Goal: Complete application form

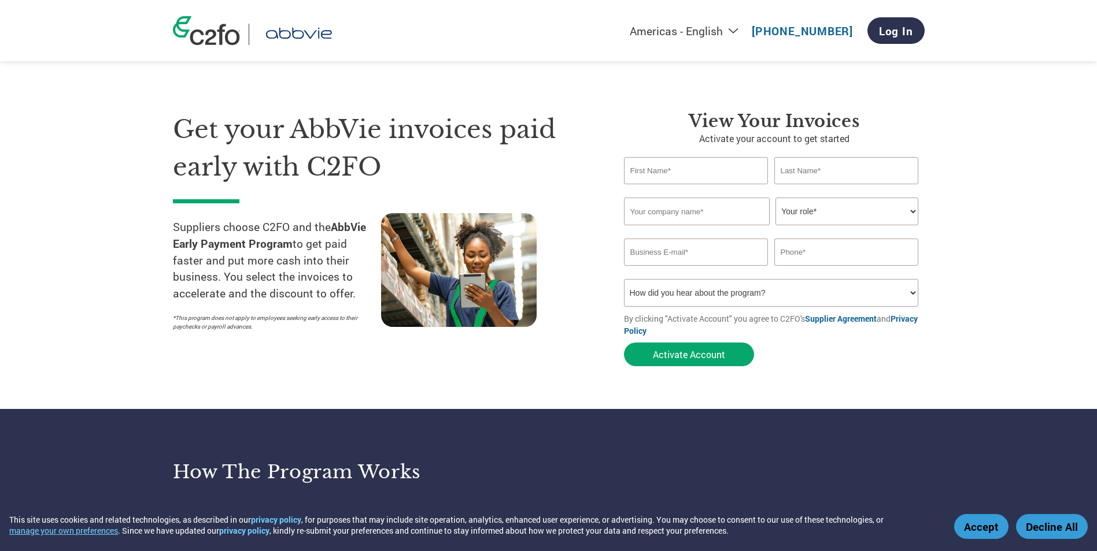
click at [707, 178] on input "text" at bounding box center [696, 170] width 145 height 27
type input "[PERSON_NAME]"
type input "Kiske"
click at [686, 216] on input "text" at bounding box center [697, 212] width 146 height 28
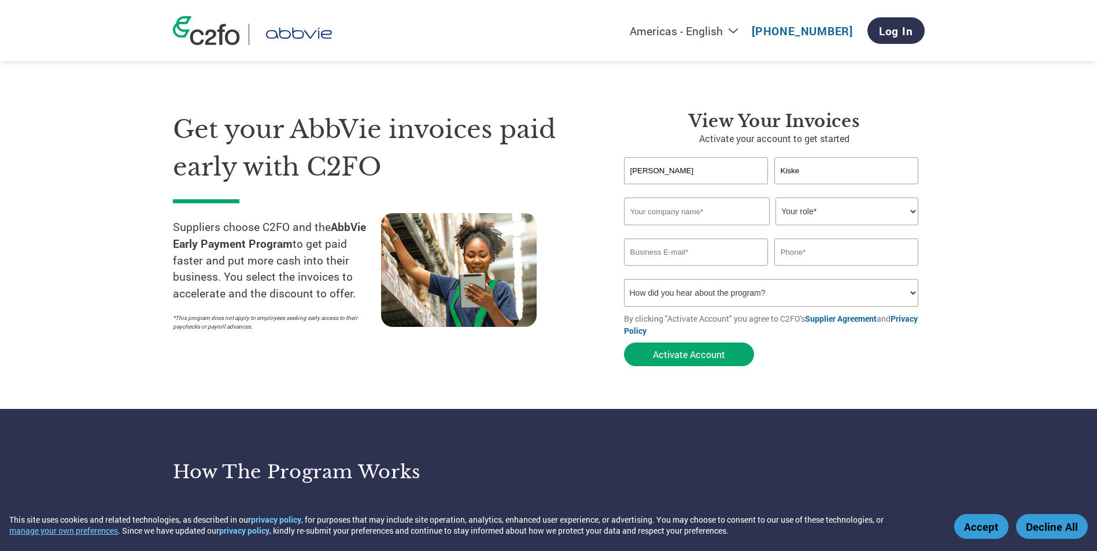
type input "CCL Label Inc."
type input "[EMAIL_ADDRESS][DOMAIN_NAME]"
drag, startPoint x: 835, startPoint y: 256, endPoint x: 792, endPoint y: 261, distance: 42.4
click at [792, 261] on input "3144716884" at bounding box center [846, 252] width 145 height 27
type input "3144133242"
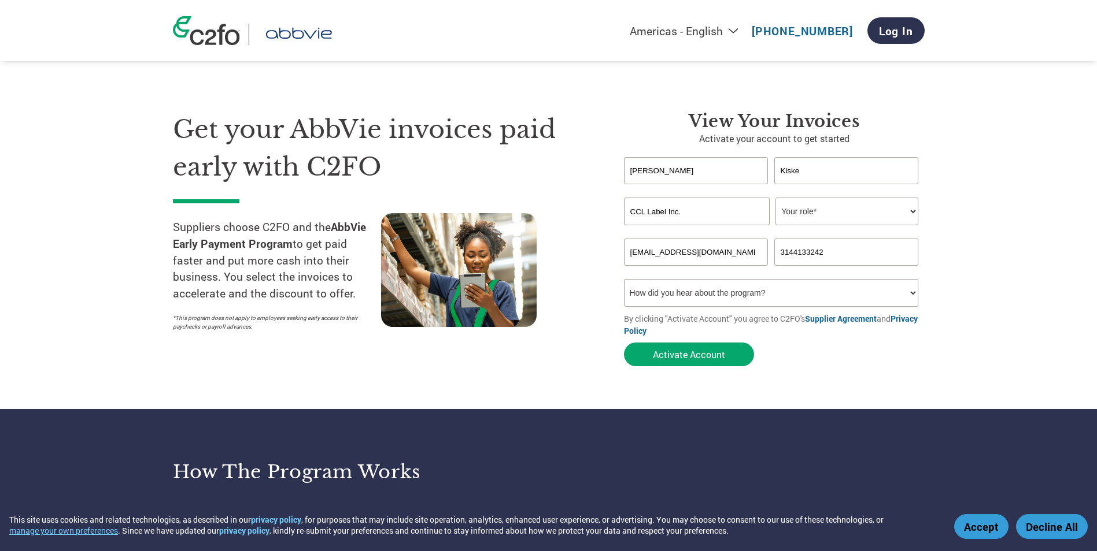
click at [754, 281] on form "[PERSON_NAME] Invalid first name or first name is too long Invalid last name or…" at bounding box center [774, 264] width 301 height 215
drag, startPoint x: 754, startPoint y: 281, endPoint x: 855, endPoint y: 296, distance: 102.3
click at [853, 302] on select "How did you hear about the program? Received a letter Email Social Media Online…" at bounding box center [771, 293] width 295 height 28
click at [853, 214] on select "Your role* CFO Controller Credit Manager Finance Director Treasurer CEO Preside…" at bounding box center [846, 212] width 143 height 28
select select "CONTROLLER"
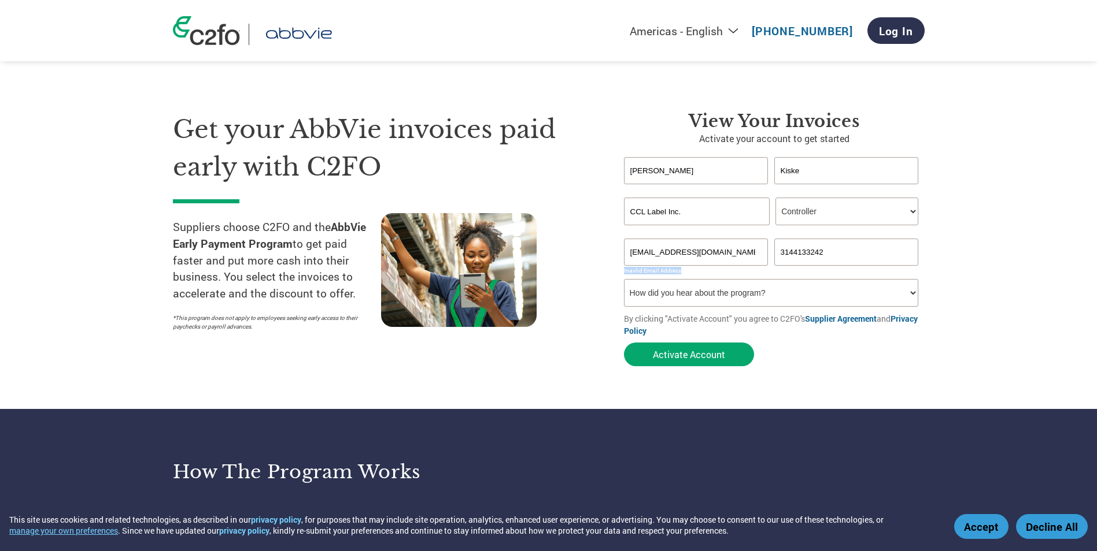
click at [775, 198] on select "Your role* CFO Controller Credit Manager Finance Director Treasurer CEO Preside…" at bounding box center [846, 212] width 143 height 28
click at [851, 251] on input "3144133242" at bounding box center [846, 252] width 145 height 27
drag, startPoint x: 792, startPoint y: 257, endPoint x: 886, endPoint y: 266, distance: 94.1
click at [886, 266] on form "[PERSON_NAME] Invalid first name or first name is too long Invalid last name or…" at bounding box center [774, 264] width 301 height 215
type input "3144133242"
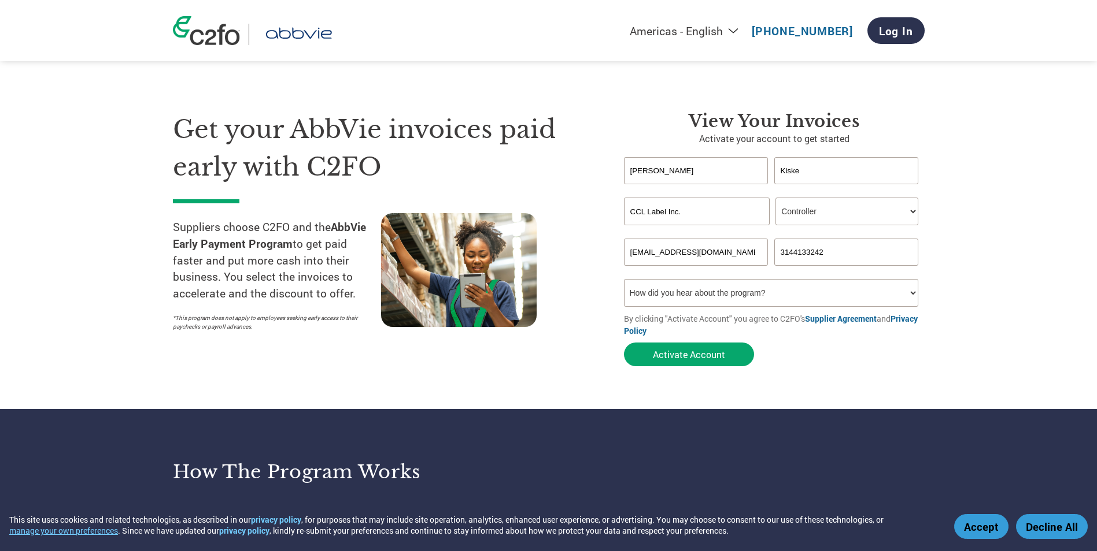
click at [624, 343] on button "Activate Account" at bounding box center [689, 355] width 130 height 24
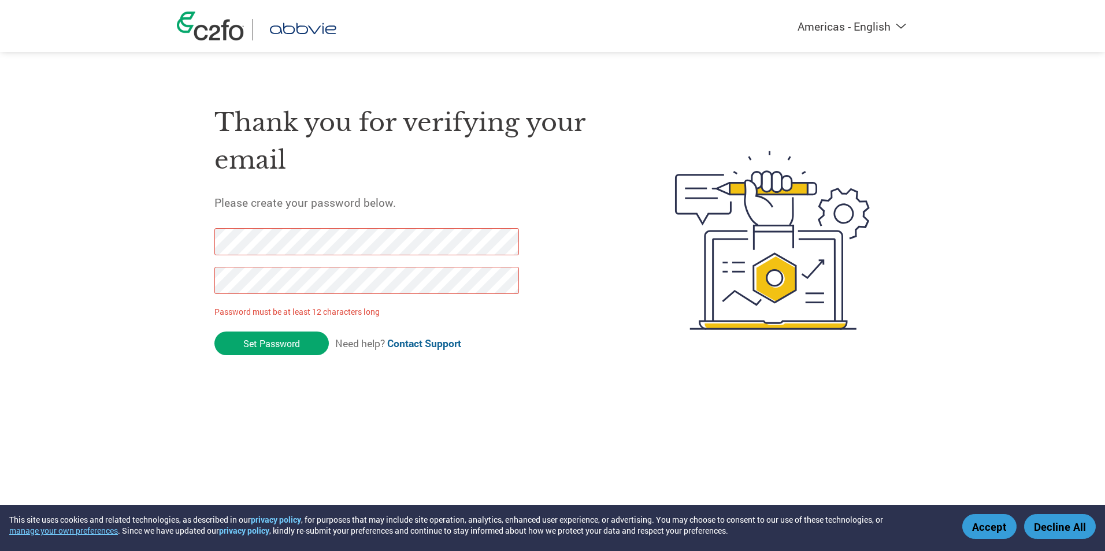
click at [142, 246] on div "Americas - English Américas - Español [GEOGRAPHIC_DATA] - Português Amériques -…" at bounding box center [552, 194] width 1105 height 388
click input "Set Password" at bounding box center [271, 344] width 114 height 24
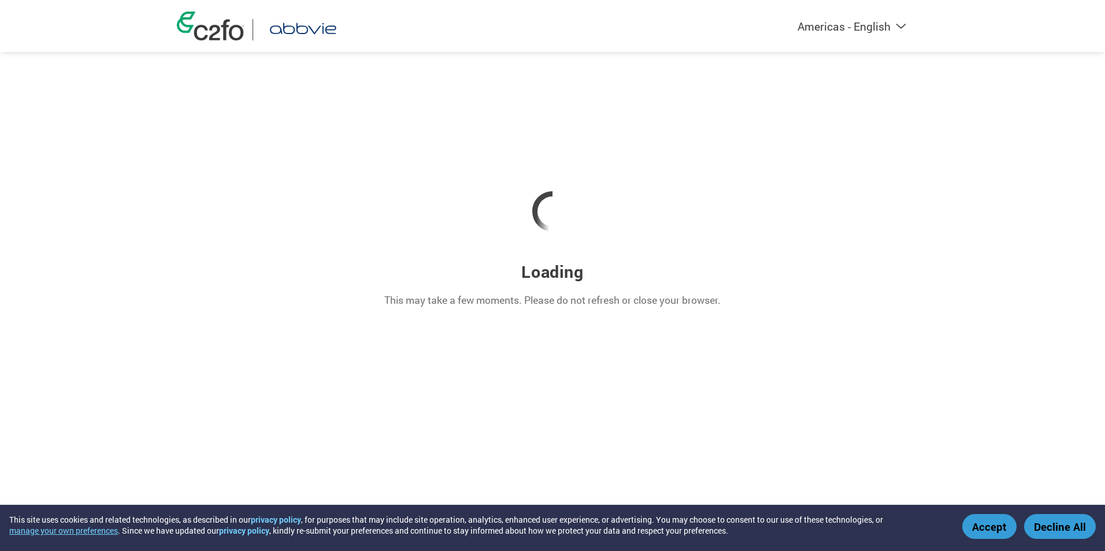
click at [980, 530] on button "Accept" at bounding box center [989, 526] width 54 height 25
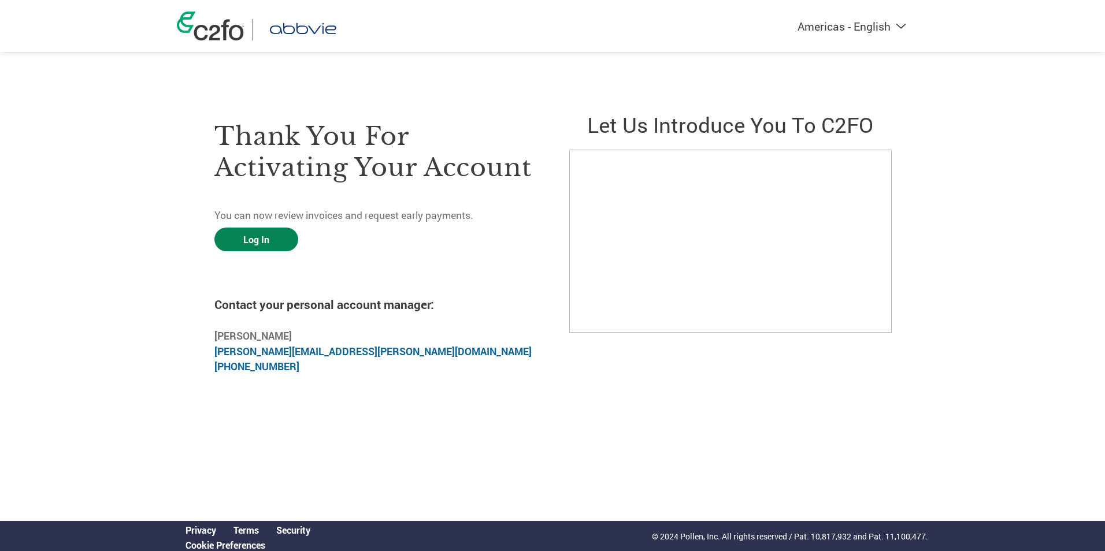
click at [264, 240] on link "Log In" at bounding box center [256, 240] width 84 height 24
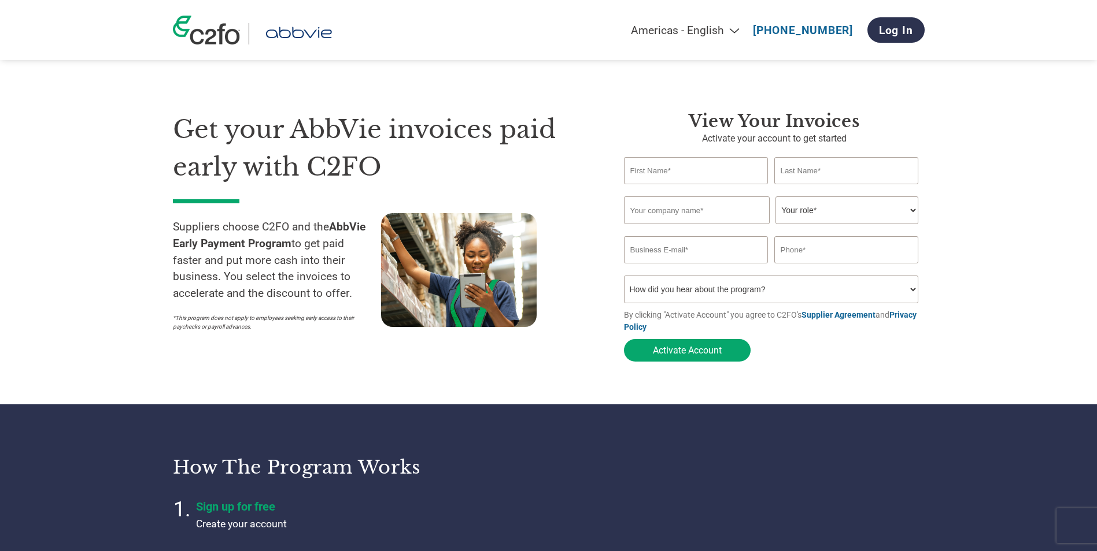
click at [715, 164] on input "text" at bounding box center [696, 170] width 145 height 27
click at [636, 125] on h3 "View Your Invoices" at bounding box center [774, 121] width 301 height 21
